Goal: Transaction & Acquisition: Purchase product/service

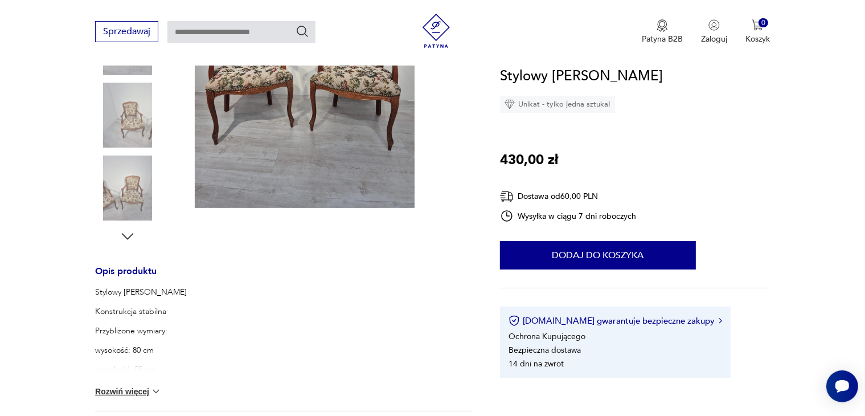
scroll to position [399, 0]
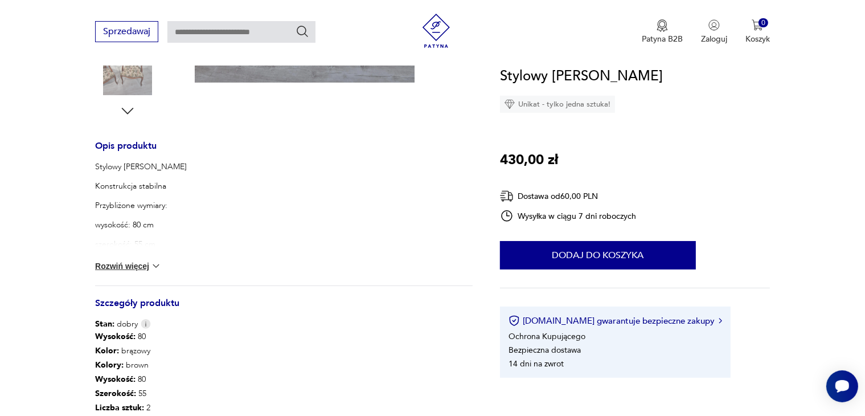
click at [158, 269] on img at bounding box center [155, 265] width 11 height 11
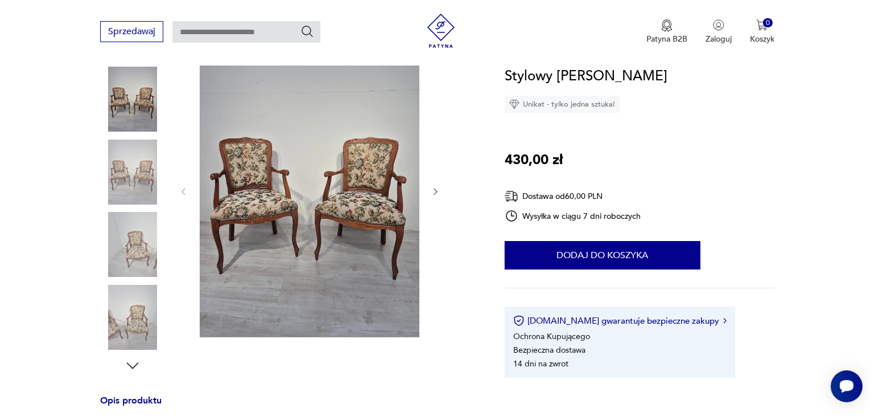
scroll to position [133, 0]
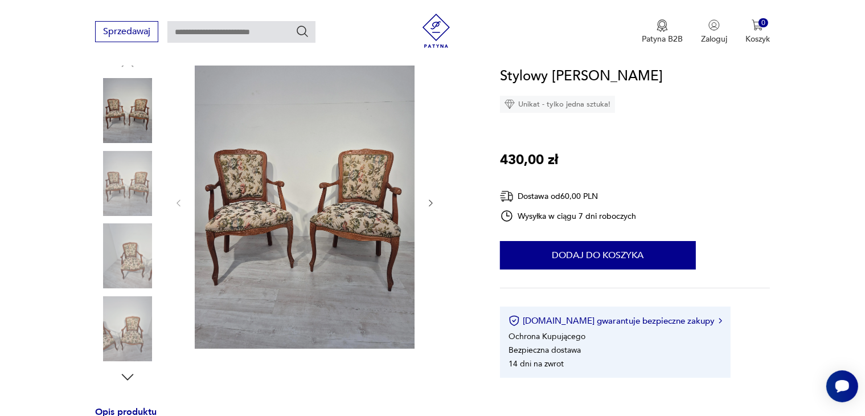
click at [396, 213] on img at bounding box center [305, 201] width 220 height 293
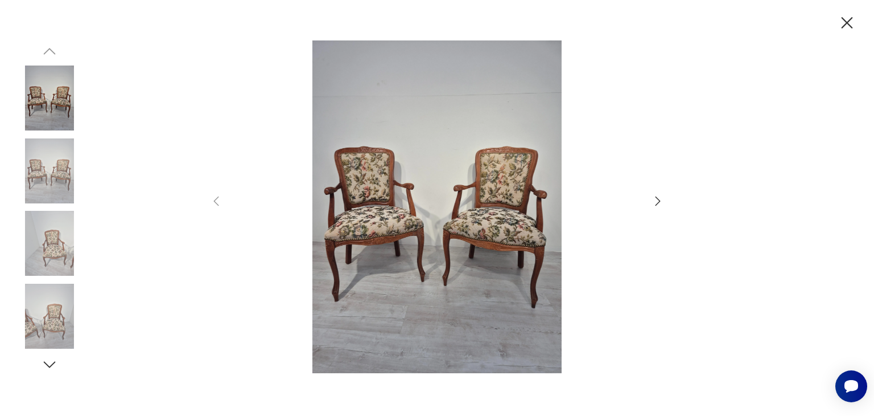
click at [36, 182] on img at bounding box center [49, 170] width 65 height 65
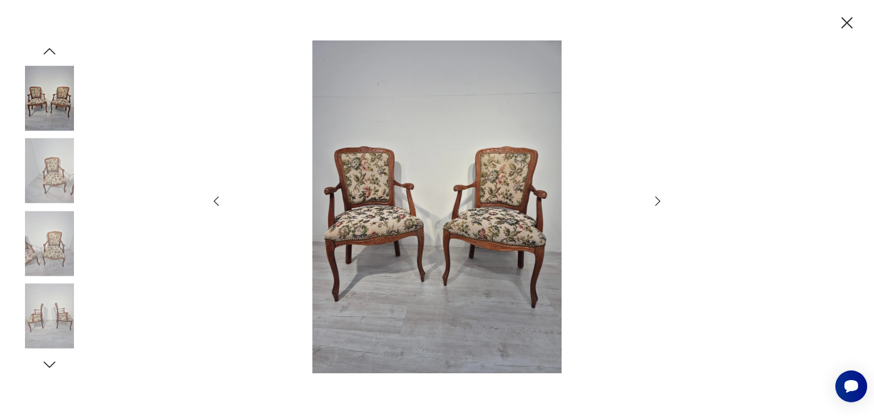
click at [84, 212] on div at bounding box center [437, 208] width 874 height 416
click at [53, 251] on img at bounding box center [49, 243] width 65 height 65
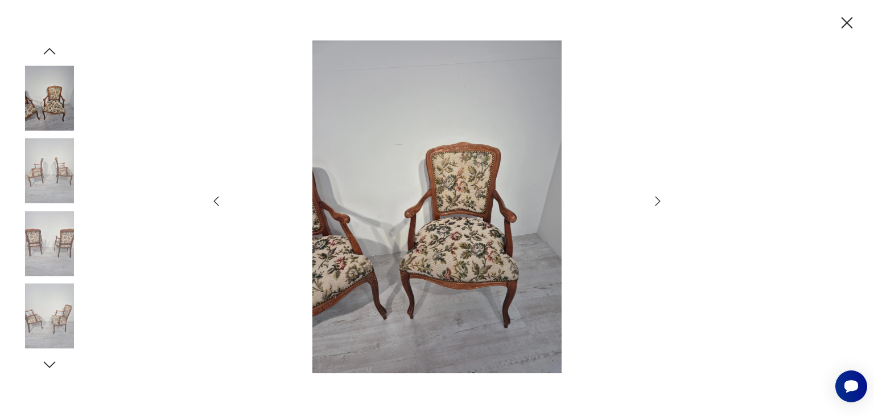
click at [72, 294] on img at bounding box center [49, 316] width 65 height 65
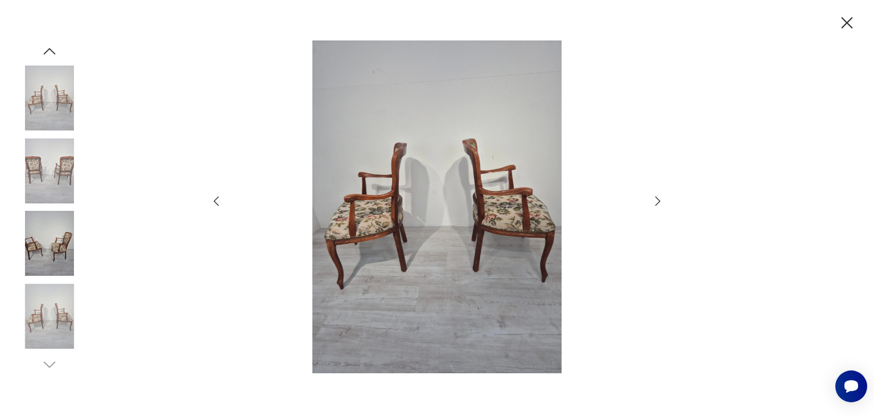
click at [61, 305] on img at bounding box center [49, 316] width 65 height 65
